Goal: Task Accomplishment & Management: Manage account settings

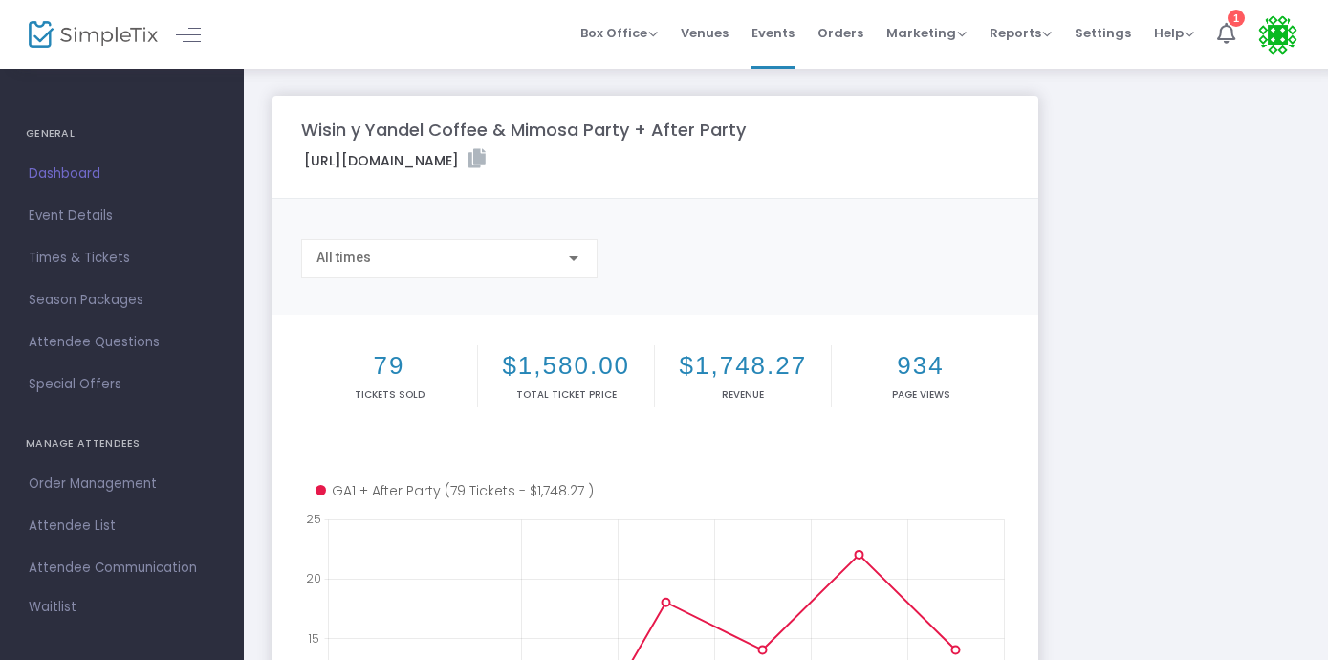
scroll to position [115, 0]
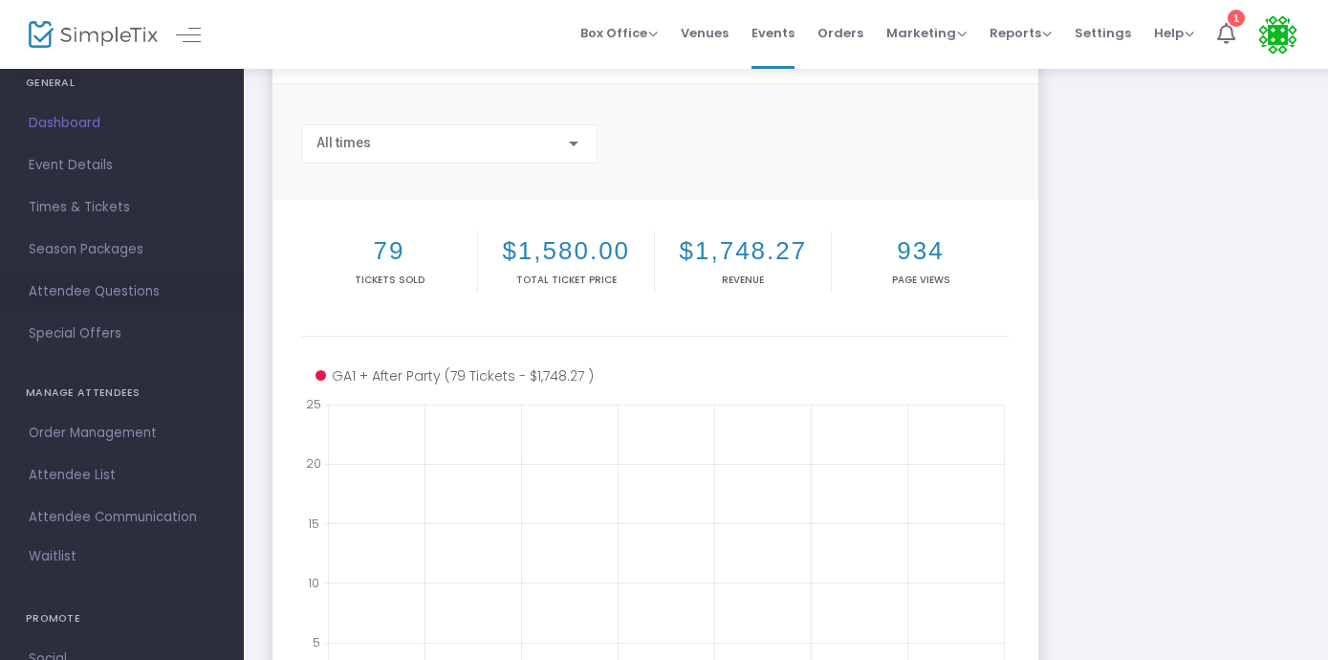
scroll to position [90, 0]
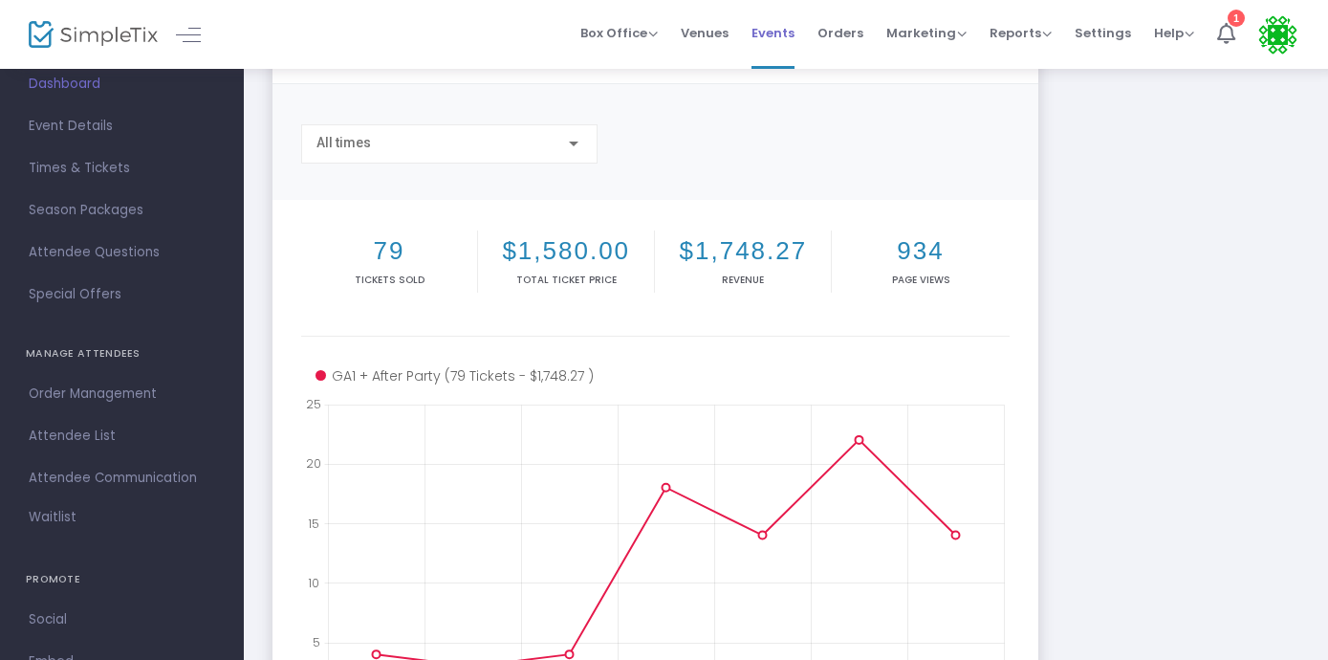
click at [781, 23] on span "Events" at bounding box center [772, 33] width 43 height 49
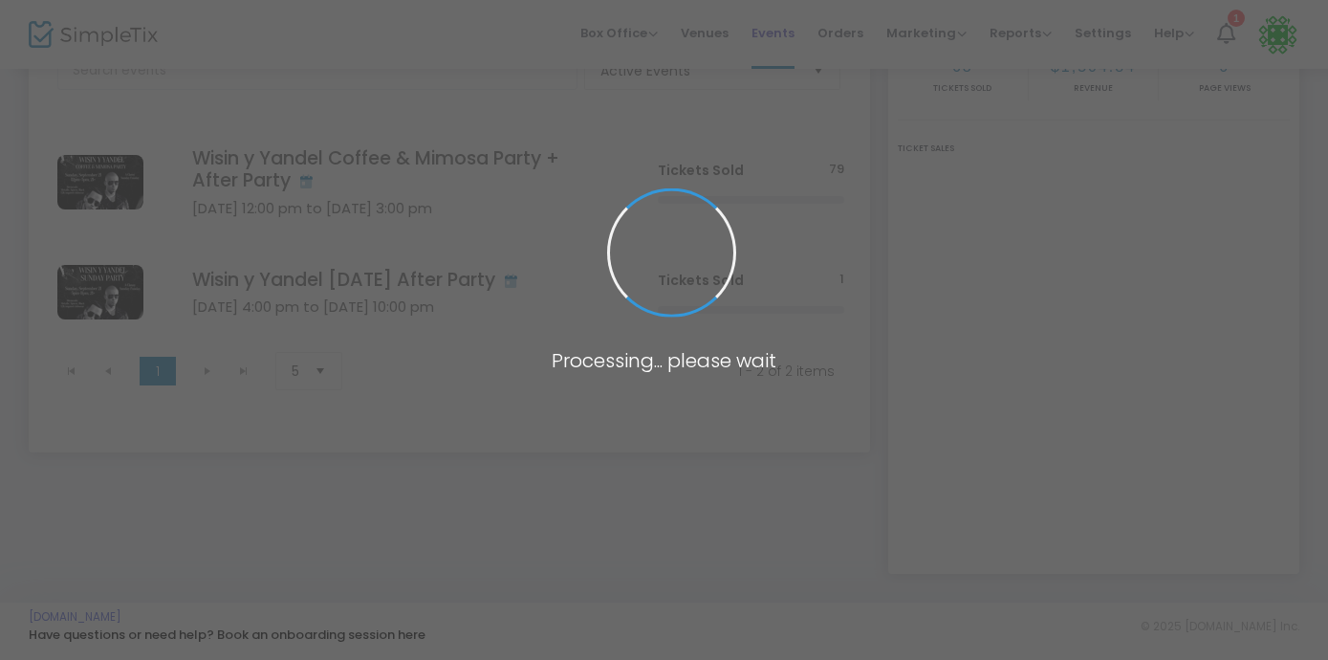
scroll to position [143, 0]
